Goal: Task Accomplishment & Management: Manage account settings

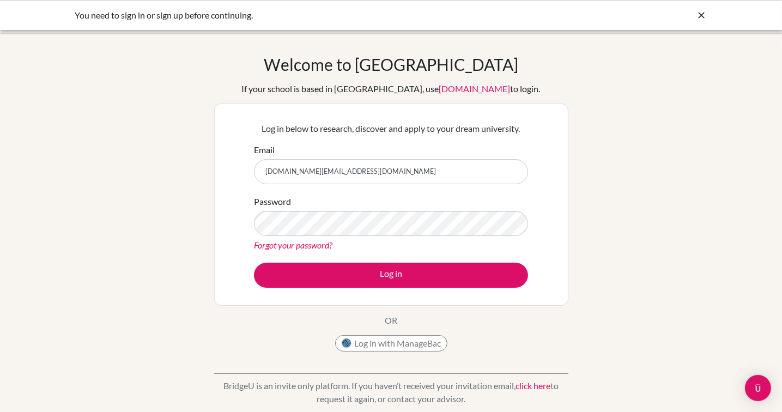
click at [254, 263] on button "Log in" at bounding box center [391, 275] width 274 height 25
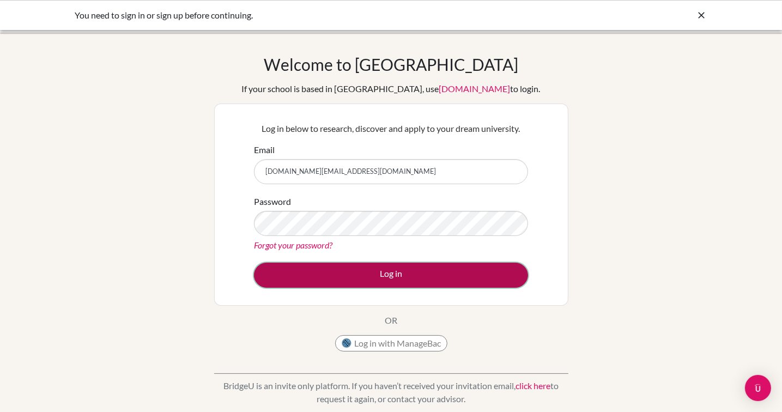
click at [370, 283] on button "Log in" at bounding box center [391, 275] width 274 height 25
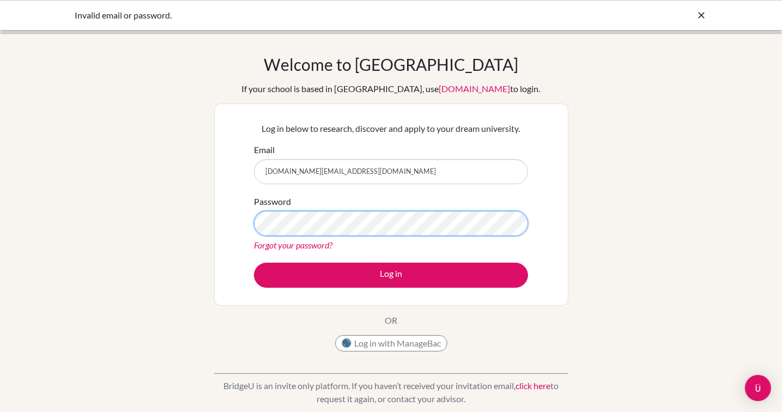
click at [254, 263] on button "Log in" at bounding box center [391, 275] width 274 height 25
